Goal: Communication & Community: Answer question/provide support

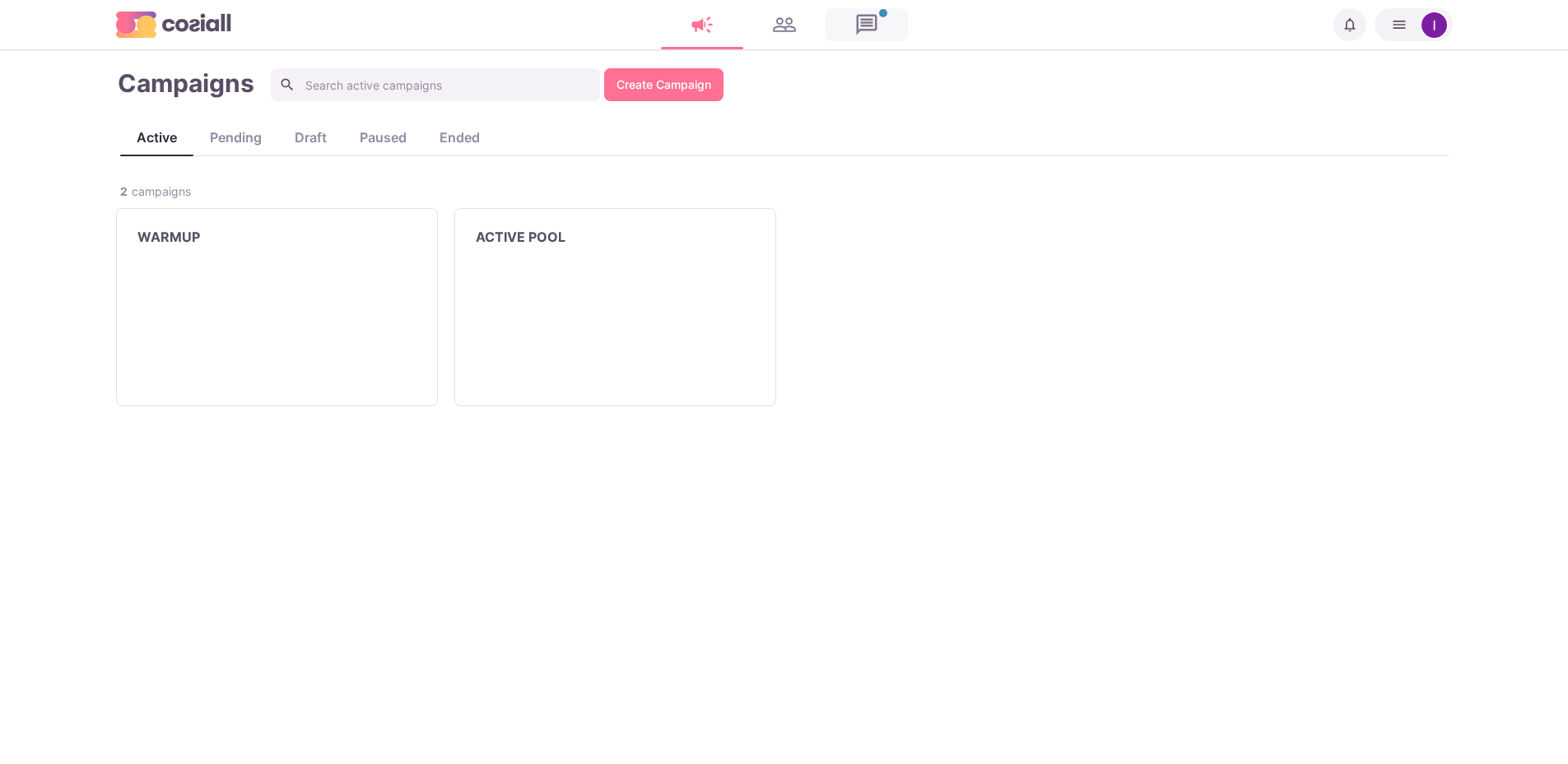
click at [869, 22] on link at bounding box center [866, 25] width 82 height 33
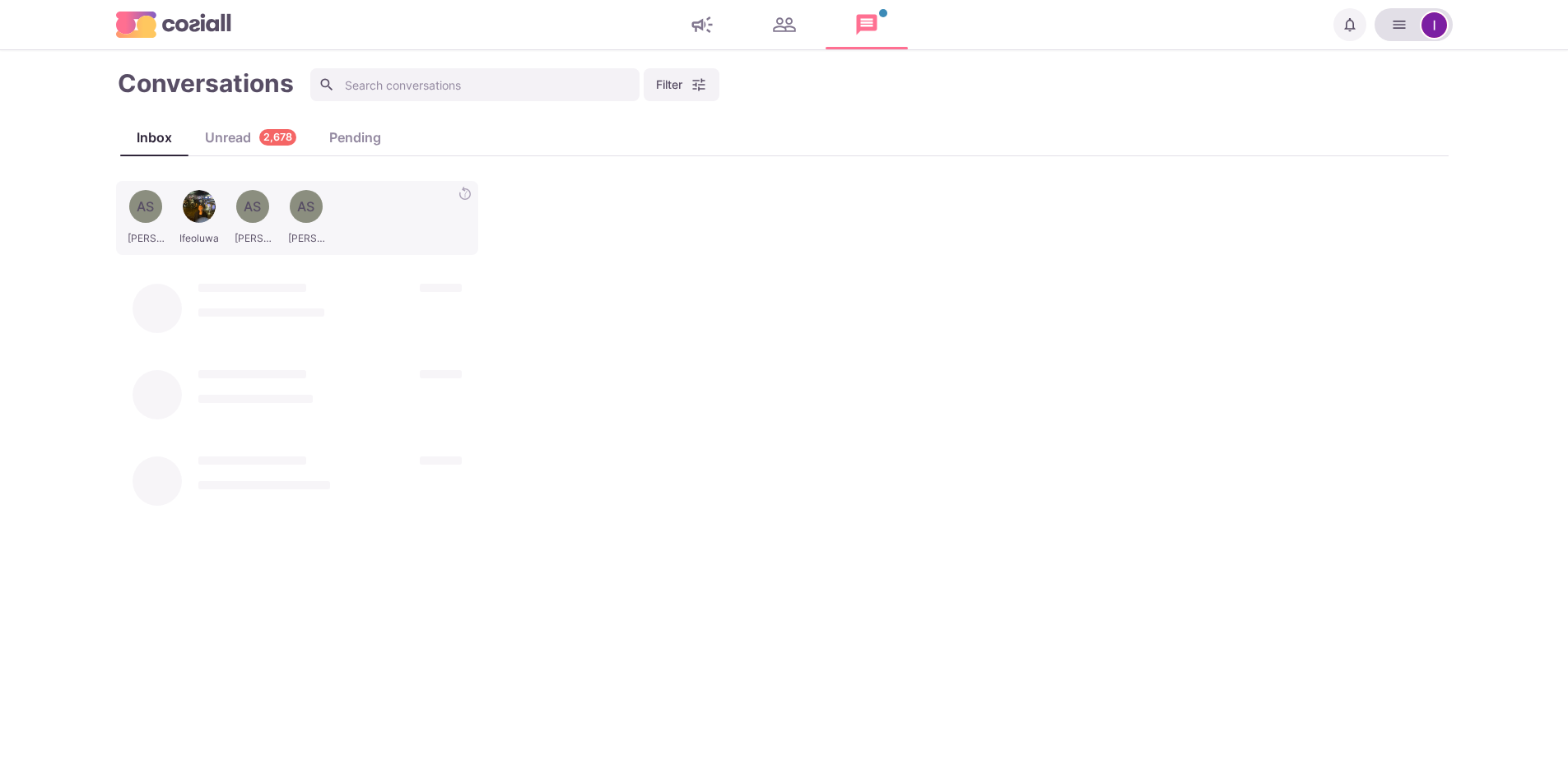
click at [1421, 21] on img "button" at bounding box center [1434, 25] width 26 height 26
click at [1046, 221] on div "AS [PERSON_NAME] Ifeoluwa AS [PERSON_NAME] AS [PERSON_NAME] [PERSON_NAME] Juguf…" at bounding box center [784, 464] width 1337 height 567
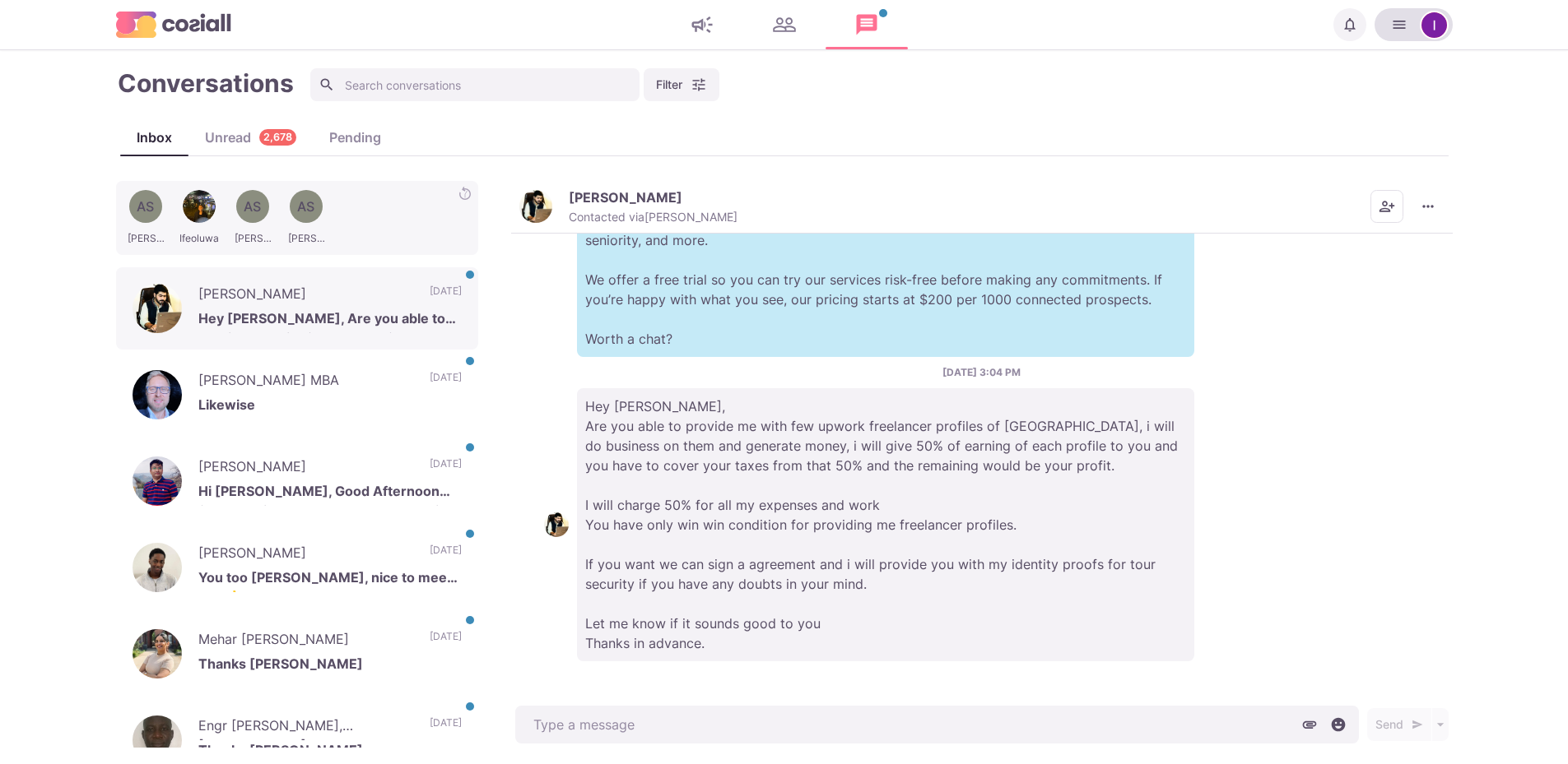
click at [1437, 28] on img "button" at bounding box center [1434, 25] width 26 height 26
type textarea "x"
click at [1337, 24] on button "Notifications" at bounding box center [1350, 25] width 33 height 33
click at [1154, 91] on div "Filter cosiall Status Campaign Contact Mark conversations as important when pro…" at bounding box center [881, 85] width 1141 height 33
